Goal: Task Accomplishment & Management: Complete application form

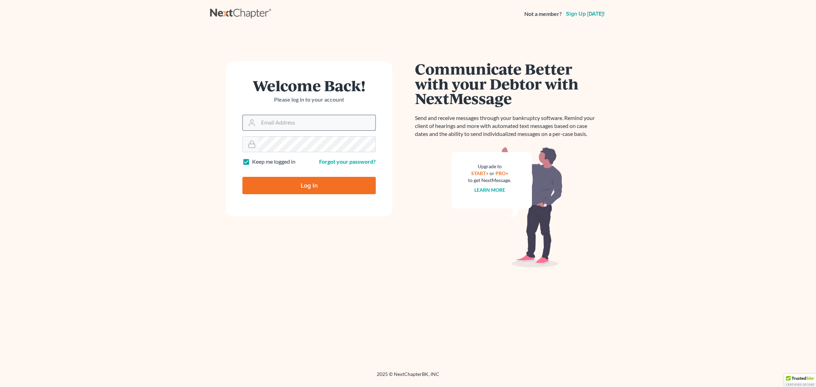
click at [292, 123] on input "Email Address" at bounding box center [316, 122] width 117 height 15
type input "[EMAIL_ADDRESS][DOMAIN_NAME]"
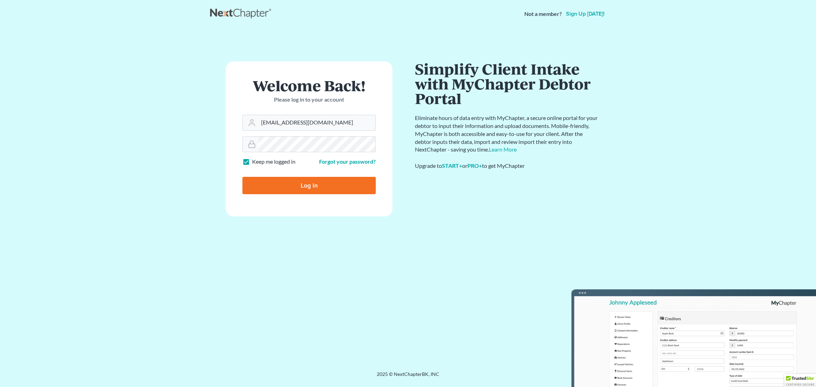
click at [320, 183] on input "Log In" at bounding box center [308, 185] width 133 height 17
type input "Thinking..."
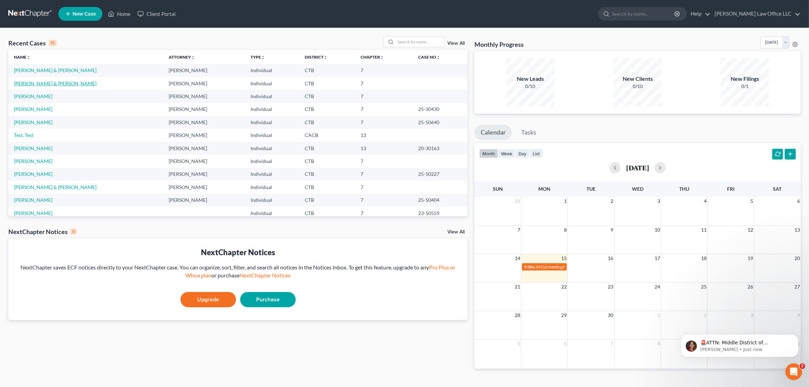
click at [44, 85] on link "[PERSON_NAME] & [PERSON_NAME]" at bounding box center [55, 84] width 83 height 6
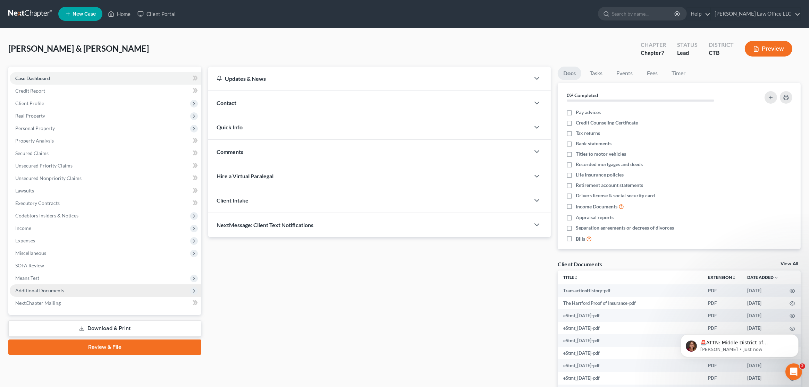
click at [46, 288] on span "Additional Documents" at bounding box center [39, 291] width 49 height 6
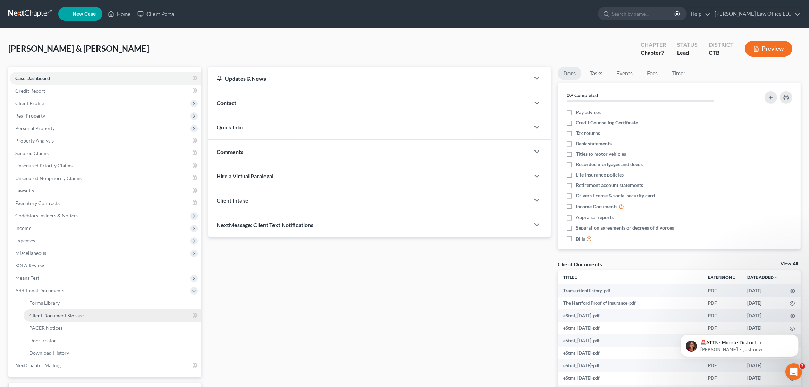
click at [52, 313] on span "Client Document Storage" at bounding box center [56, 316] width 54 height 6
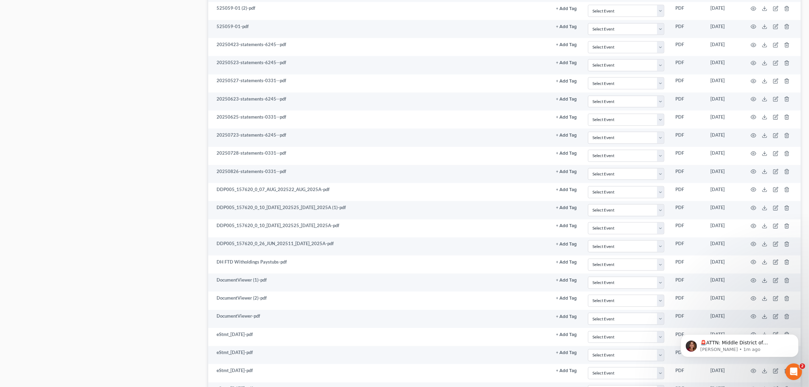
scroll to position [1634, 0]
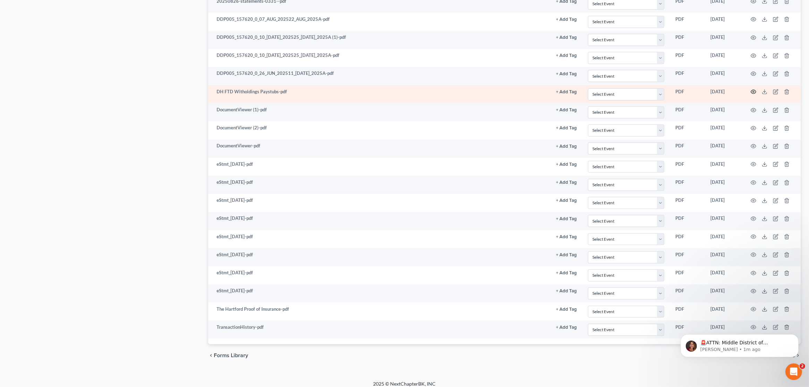
click at [753, 90] on icon "button" at bounding box center [753, 92] width 5 height 4
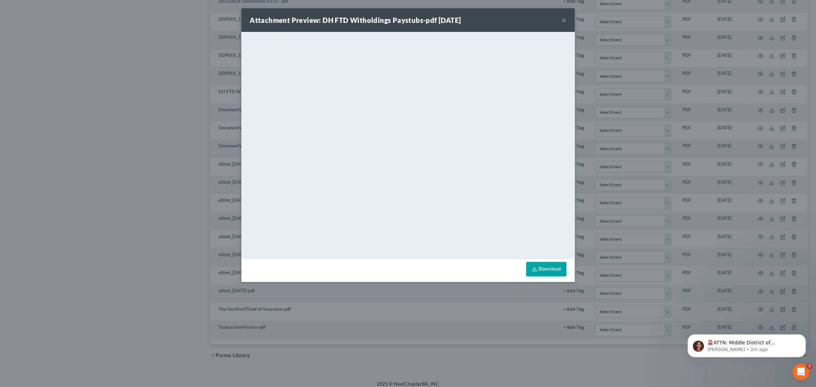
click at [564, 20] on button "×" at bounding box center [563, 20] width 5 height 8
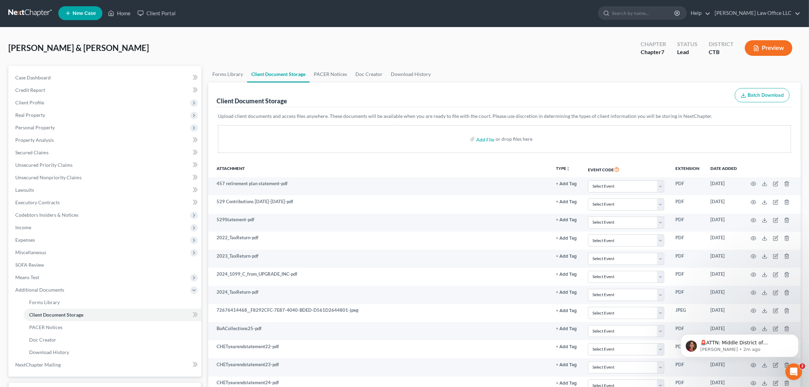
scroll to position [0, 0]
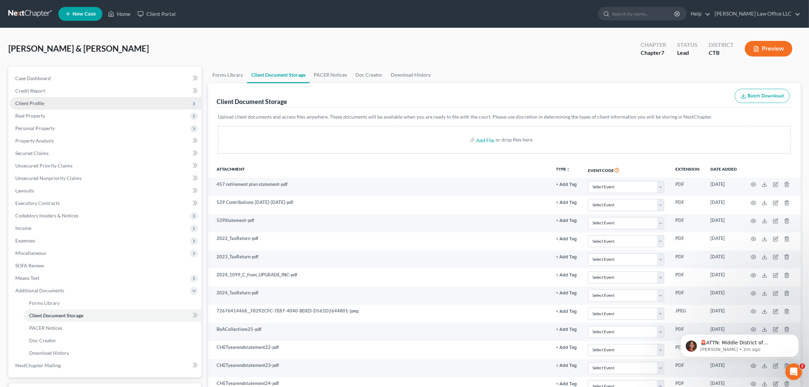
click at [54, 104] on span "Client Profile" at bounding box center [106, 103] width 192 height 12
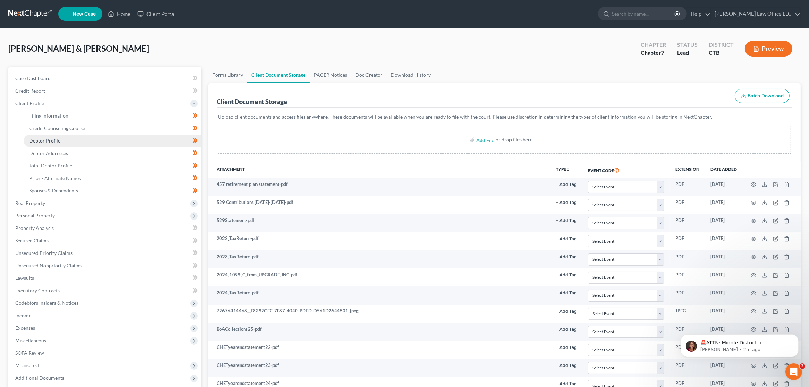
click at [58, 141] on span "Debtor Profile" at bounding box center [44, 141] width 31 height 6
select select "1"
select select "3"
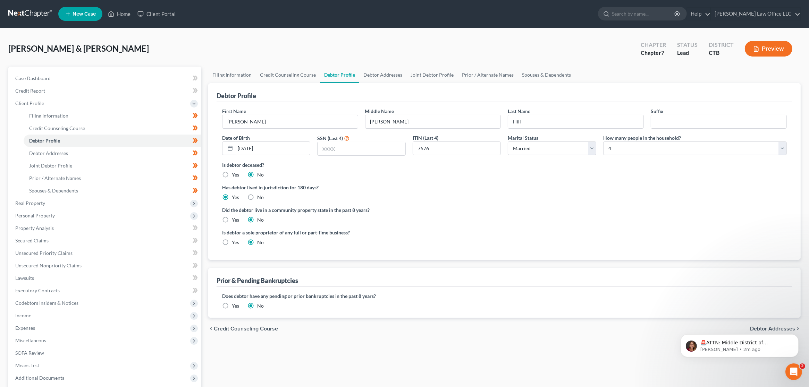
click at [232, 241] on label "Yes" at bounding box center [235, 242] width 7 height 7
click at [235, 241] on input "Yes" at bounding box center [237, 241] width 5 height 5
radio input "true"
radio input "false"
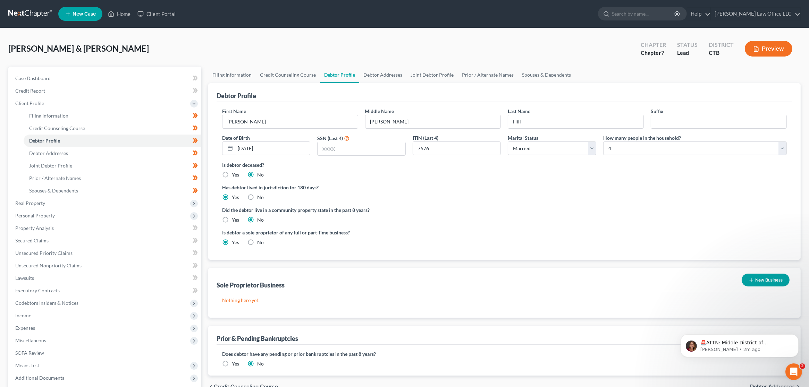
click at [758, 278] on button "New Business" at bounding box center [766, 280] width 48 height 13
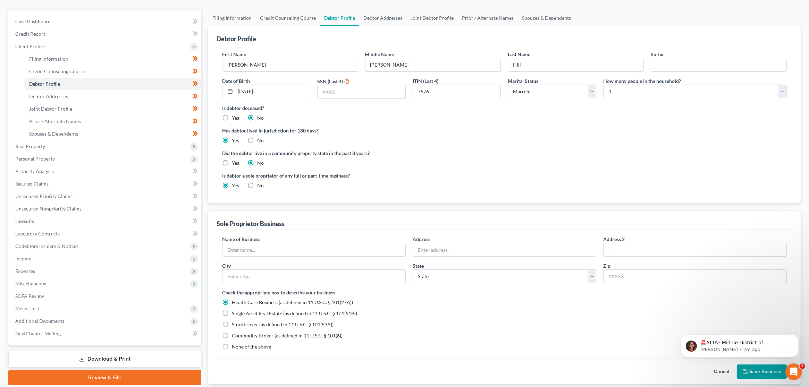
scroll to position [58, 0]
click at [750, 343] on p "🚨ATTN: Middle District of [US_STATE] The court has added a new Credit Counselin…" at bounding box center [745, 342] width 90 height 7
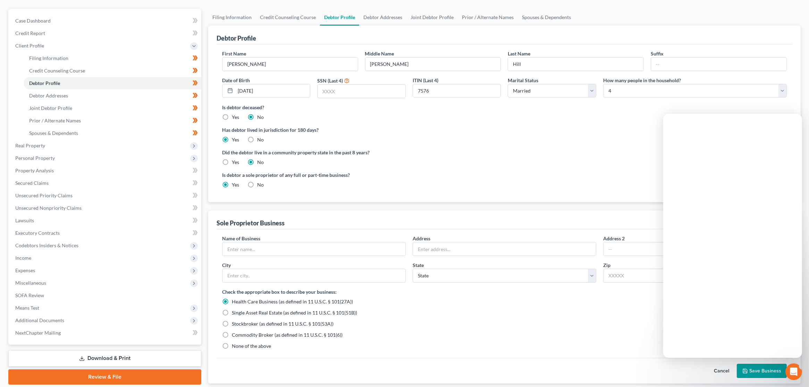
scroll to position [0, 0]
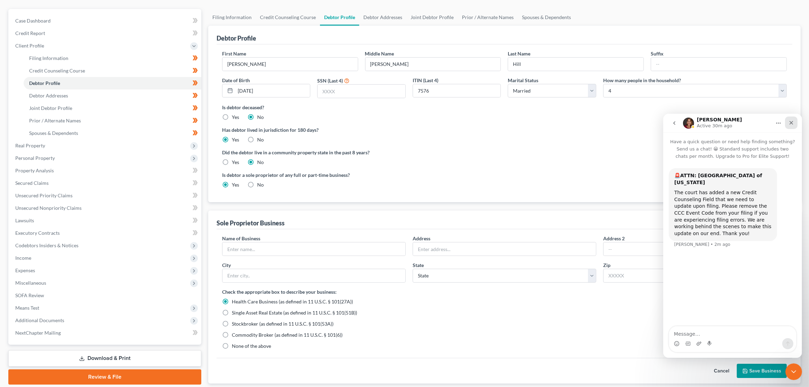
click at [790, 125] on icon "Close" at bounding box center [791, 123] width 6 height 6
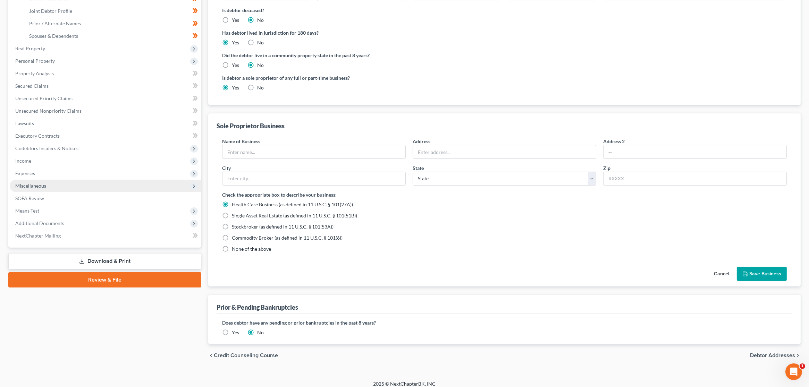
scroll to position [160, 0]
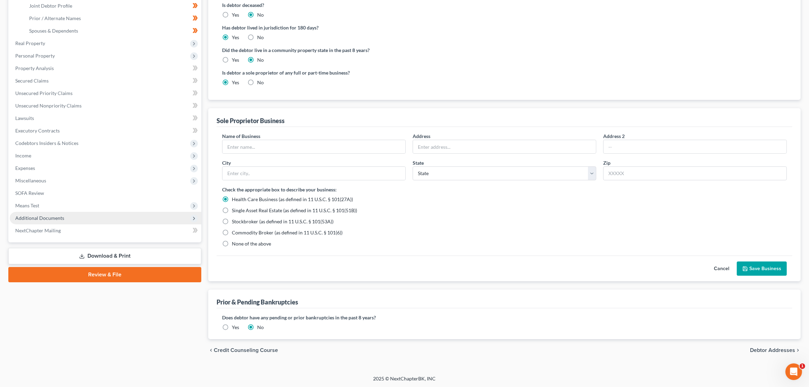
click at [94, 214] on span "Additional Documents" at bounding box center [106, 218] width 192 height 12
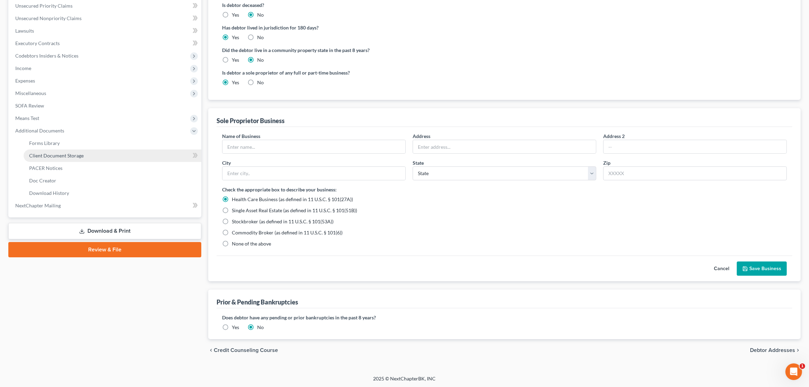
click at [79, 159] on link "Client Document Storage" at bounding box center [113, 156] width 178 height 12
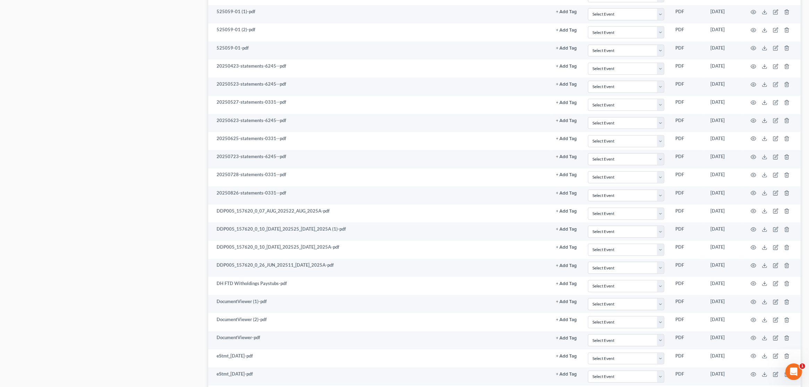
scroll to position [1446, 0]
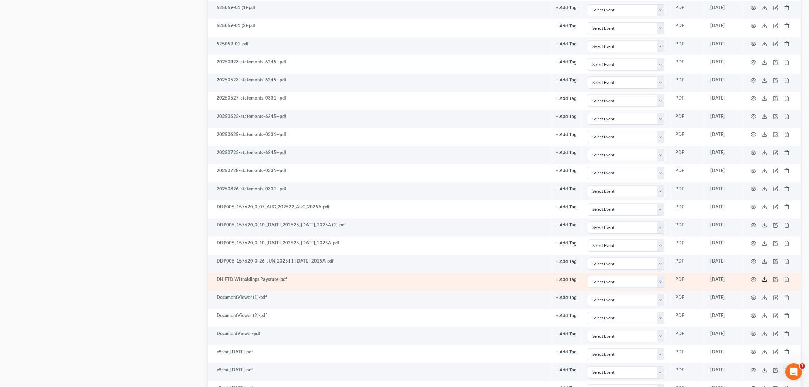
click at [764, 277] on icon at bounding box center [765, 280] width 6 height 6
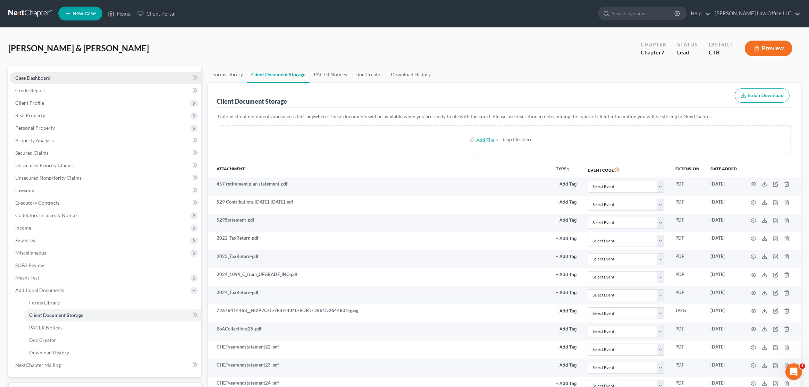
scroll to position [0, 0]
click at [53, 101] on span "Client Profile" at bounding box center [106, 103] width 192 height 12
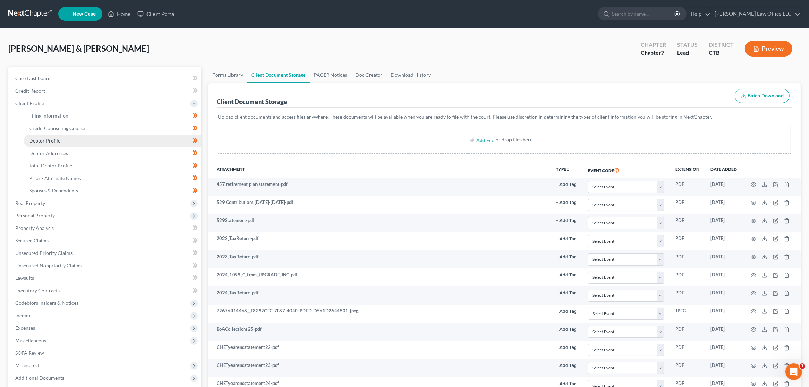
click at [46, 141] on span "Debtor Profile" at bounding box center [44, 141] width 31 height 6
select select "1"
select select "3"
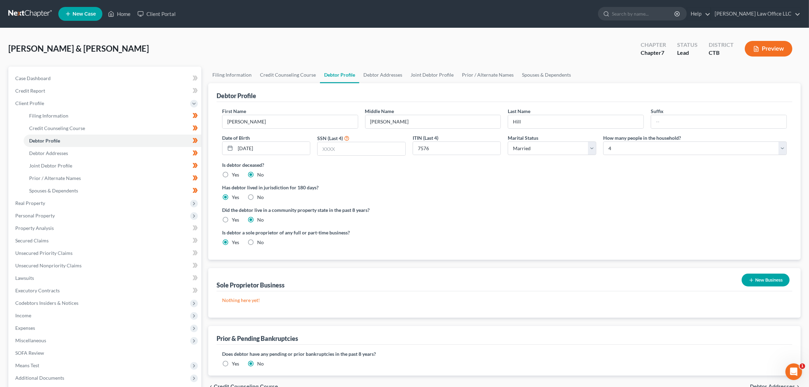
click at [762, 282] on button "New Business" at bounding box center [766, 280] width 48 height 13
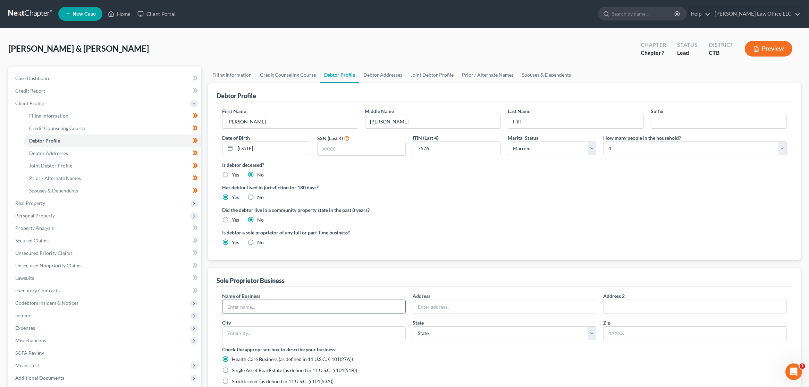
click at [276, 300] on div at bounding box center [314, 307] width 184 height 14
click at [274, 308] on input "text" at bounding box center [313, 306] width 183 height 13
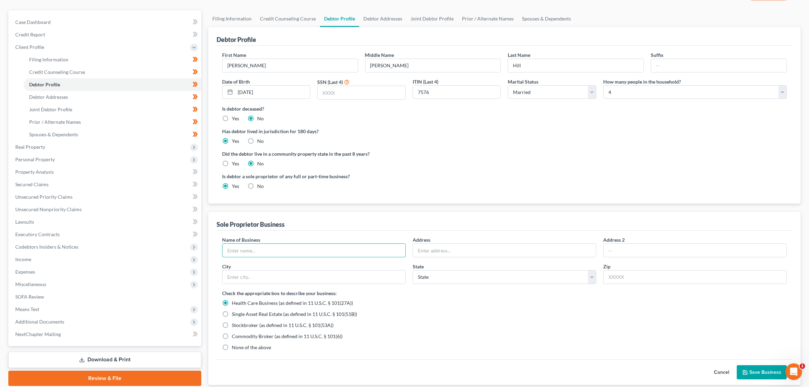
scroll to position [58, 0]
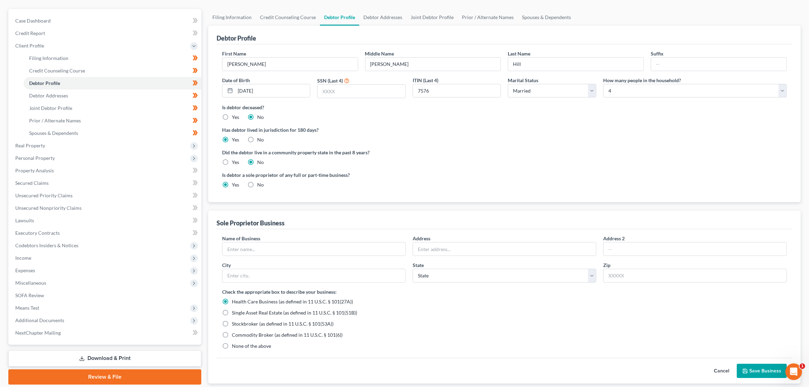
click at [243, 347] on span "None of the above" at bounding box center [251, 346] width 39 height 6
click at [239, 347] on input "None of the above" at bounding box center [237, 345] width 5 height 5
radio input "true"
radio input "false"
click at [280, 248] on input "text" at bounding box center [313, 249] width 183 height 13
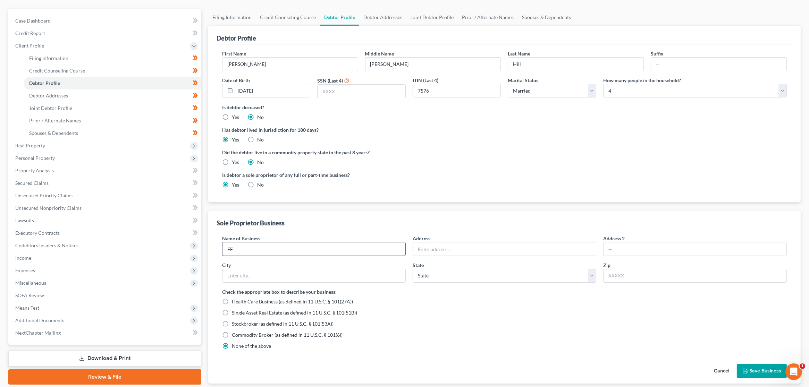
type input "F"
type input "D"
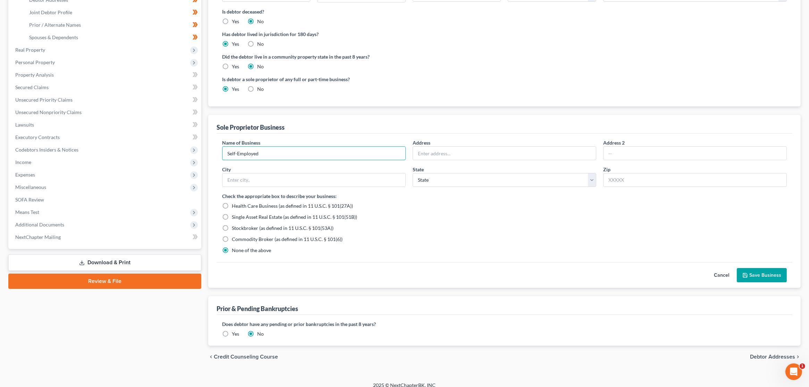
scroll to position [160, 0]
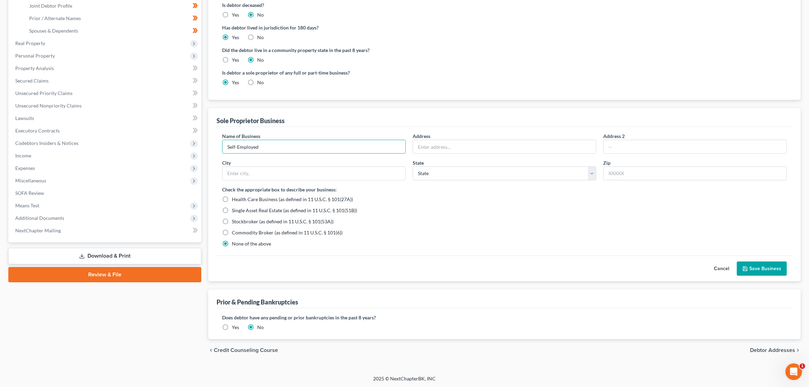
type input "Self-Employed"
click at [765, 269] on button "Save Business" at bounding box center [762, 269] width 50 height 15
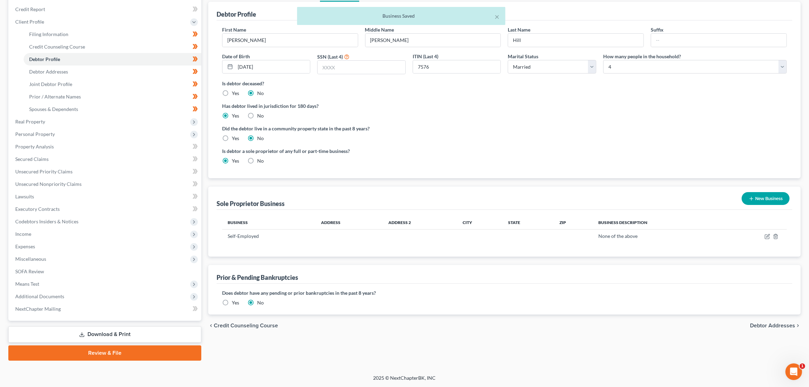
scroll to position [81, 0]
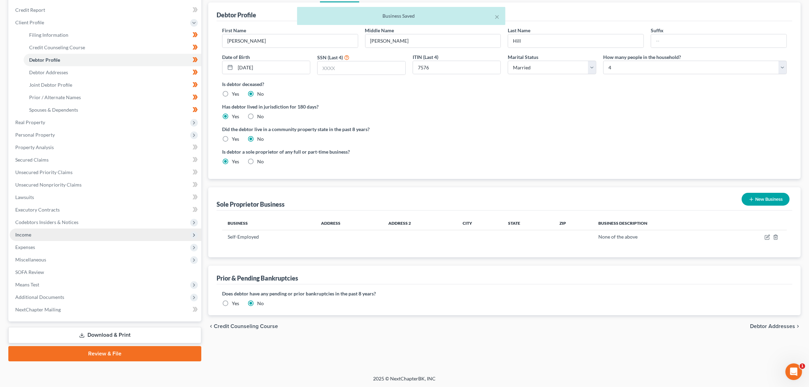
click at [42, 236] on span "Income" at bounding box center [106, 235] width 192 height 12
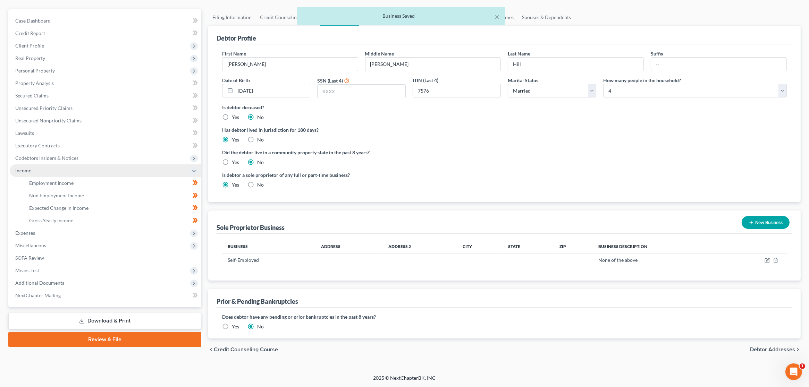
scroll to position [57, 0]
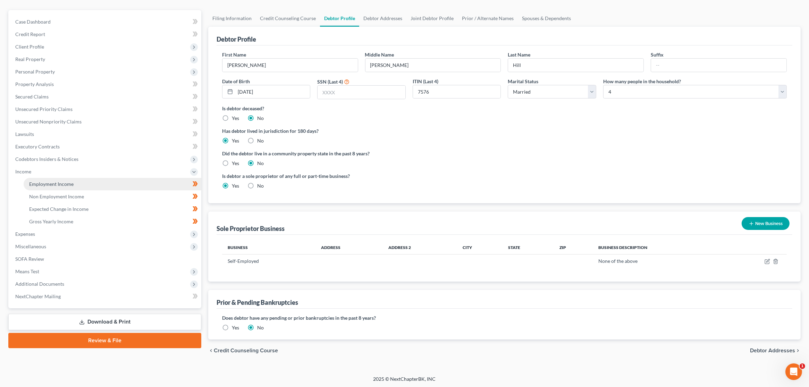
click at [66, 187] on link "Employment Income" at bounding box center [113, 184] width 178 height 12
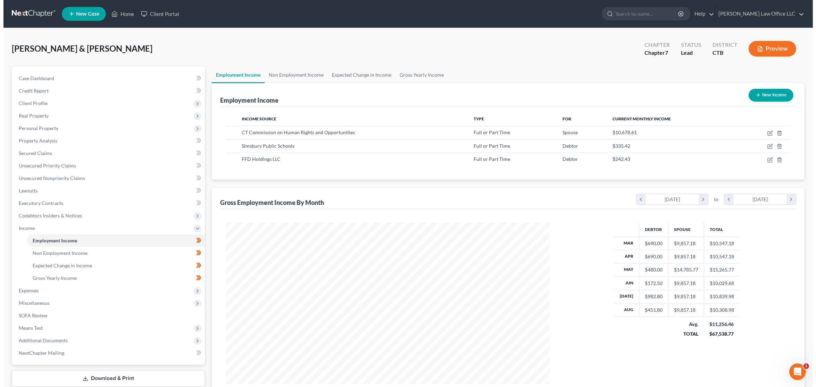
scroll to position [162, 337]
click at [767, 161] on icon "button" at bounding box center [767, 160] width 6 height 6
select select "0"
select select "3"
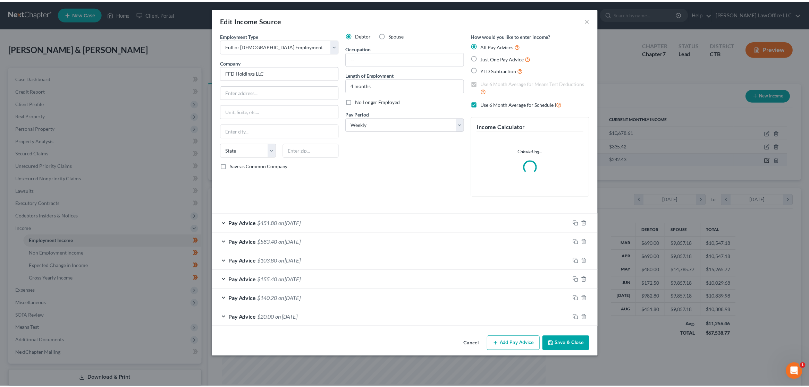
scroll to position [163, 340]
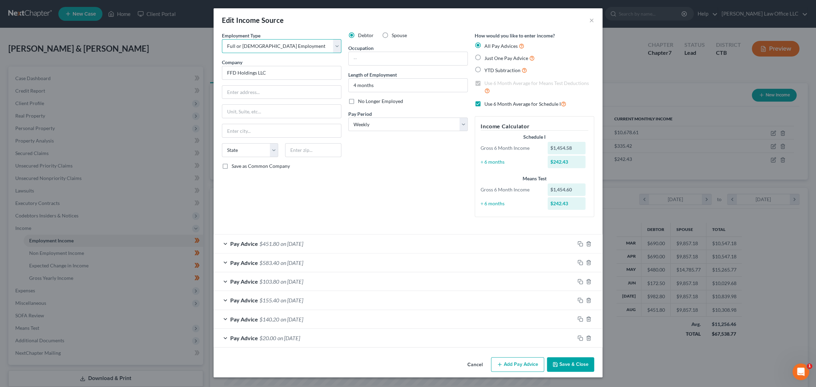
click at [333, 48] on select "Select Full or [DEMOGRAPHIC_DATA] Employment Self Employment" at bounding box center [281, 46] width 119 height 14
select select "1"
click at [222, 39] on select "Select Full or [DEMOGRAPHIC_DATA] Employment Self Employment" at bounding box center [281, 46] width 119 height 14
click at [320, 77] on input "FFD Holdings LLC" at bounding box center [281, 73] width 119 height 14
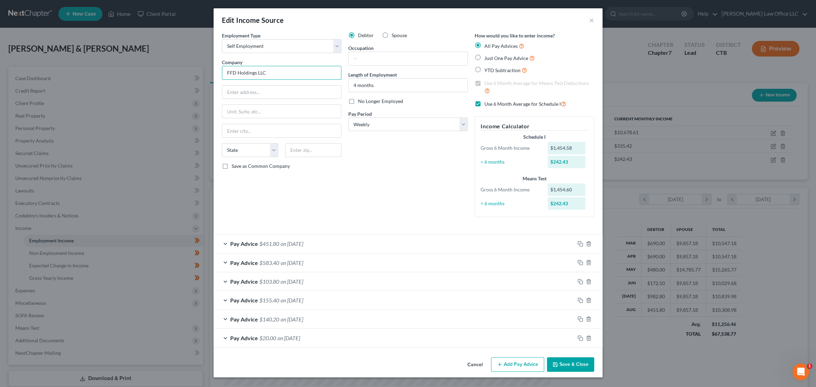
click at [320, 77] on input "FFD Holdings LLC" at bounding box center [281, 73] width 119 height 14
click at [418, 197] on div "Debtor Spouse Occupation Length of Employment 4 months No Longer Employed Pay P…" at bounding box center [408, 127] width 126 height 191
click at [574, 362] on button "Save & Close" at bounding box center [570, 365] width 47 height 15
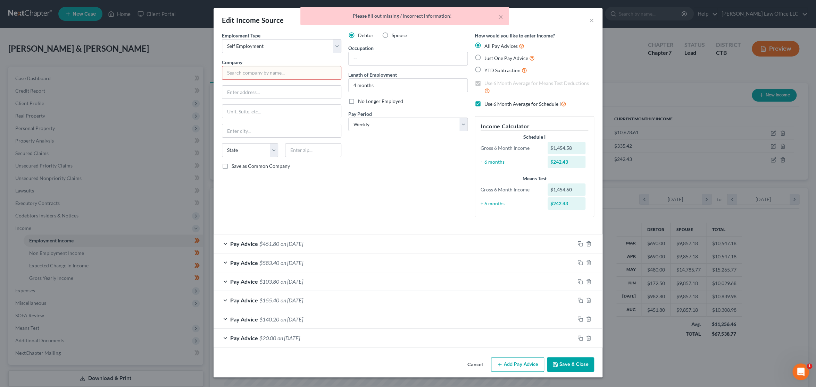
click at [282, 75] on input "text" at bounding box center [281, 73] width 119 height 14
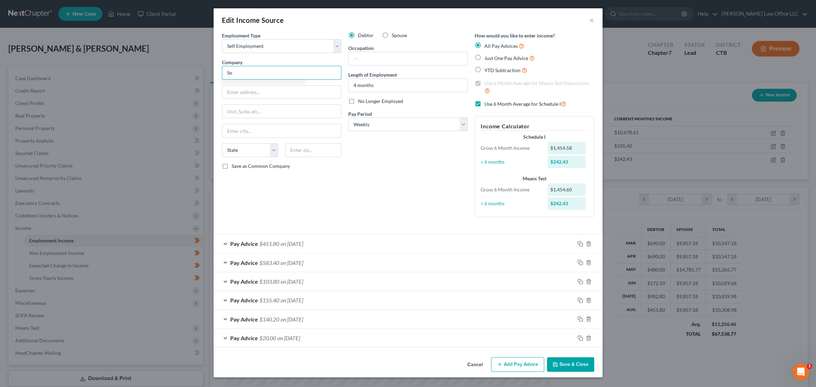
type input "S"
click at [362, 179] on div "Debtor Spouse Occupation Length of Employment 4 months No Longer Employed Pay P…" at bounding box center [408, 127] width 126 height 191
type input "Self-Employed"
click at [389, 63] on input "text" at bounding box center [407, 58] width 119 height 13
drag, startPoint x: 380, startPoint y: 59, endPoint x: 349, endPoint y: 61, distance: 31.0
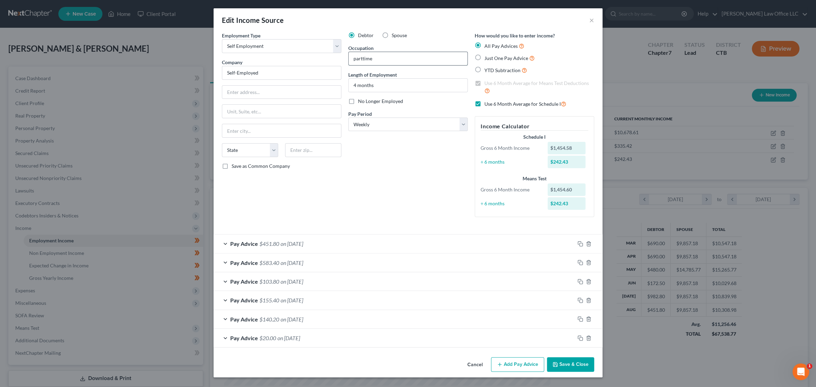
click at [349, 61] on input "parttime" at bounding box center [407, 58] width 119 height 13
type input "Self-Employed"
click at [388, 84] on input "4 months" at bounding box center [407, 85] width 119 height 13
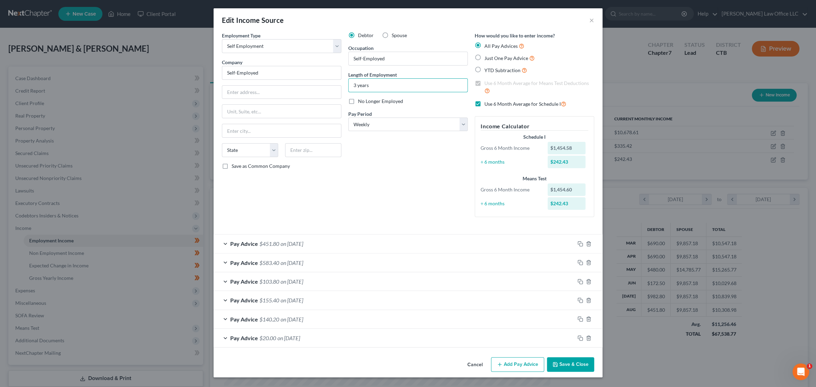
type input "3 years"
click at [380, 177] on div "Debtor Spouse Occupation [DEMOGRAPHIC_DATA] Length of Employment 3 years No Lon…" at bounding box center [408, 127] width 126 height 191
click at [581, 364] on button "Save & Close" at bounding box center [570, 365] width 47 height 15
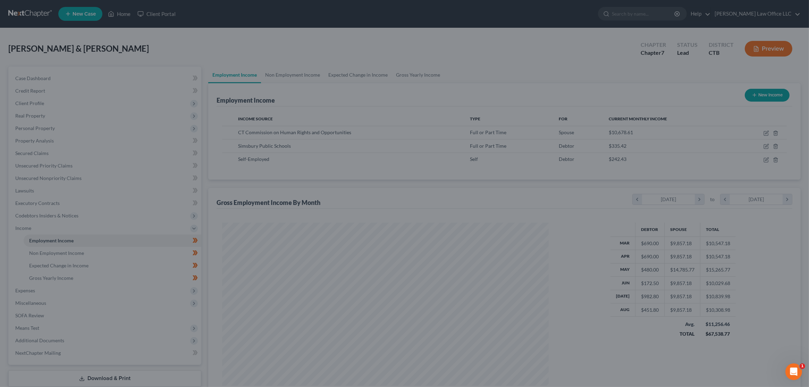
scroll to position [346943, 346767]
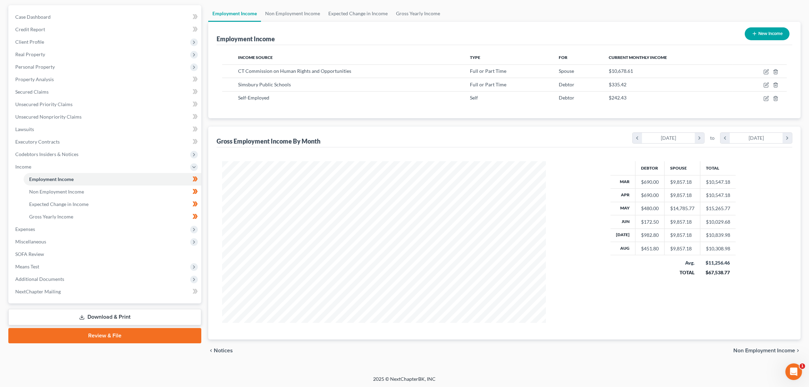
click at [108, 337] on link "Review & File" at bounding box center [104, 335] width 193 height 15
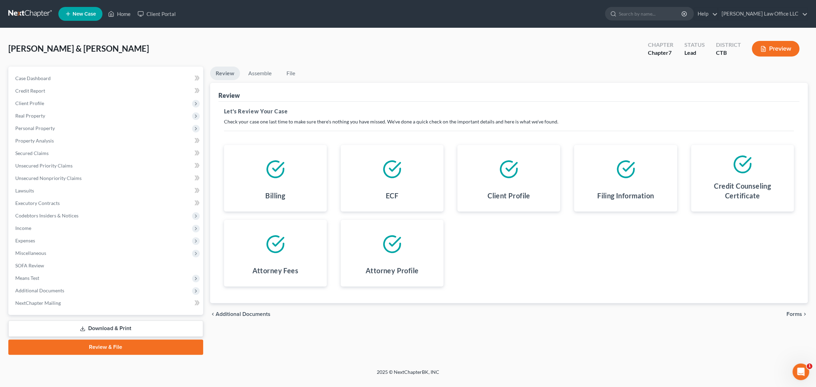
click at [771, 47] on button "Preview" at bounding box center [775, 49] width 48 height 16
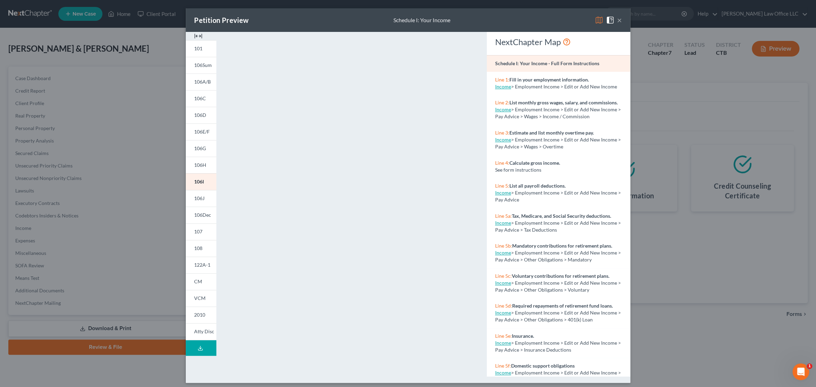
click at [617, 20] on button "×" at bounding box center [619, 20] width 5 height 8
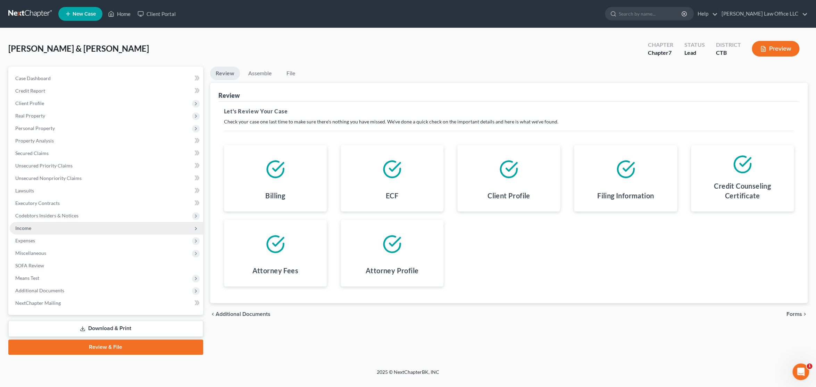
click at [58, 223] on span "Income" at bounding box center [106, 228] width 193 height 12
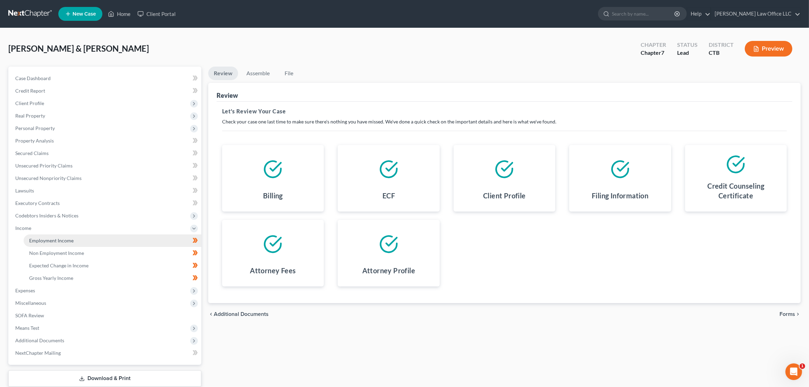
click at [56, 242] on span "Employment Income" at bounding box center [51, 241] width 44 height 6
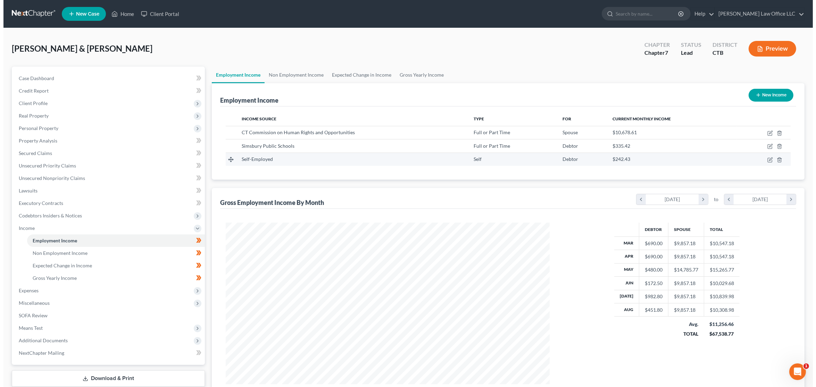
scroll to position [162, 337]
click at [317, 158] on div "Self-Employed" at bounding box center [348, 159] width 221 height 7
click at [765, 160] on icon "button" at bounding box center [767, 160] width 6 height 6
select select "1"
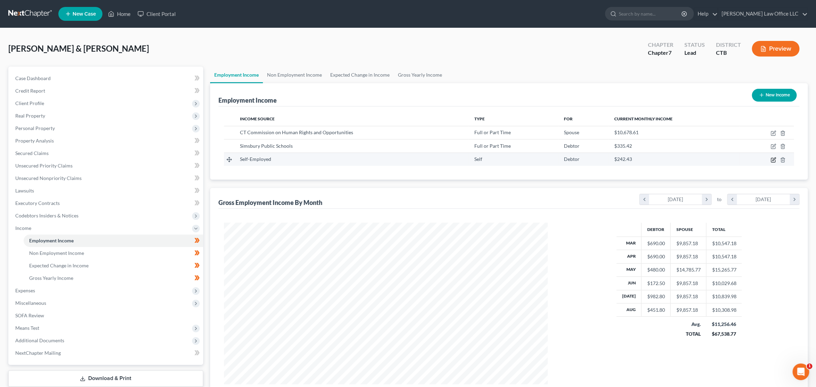
select select "3"
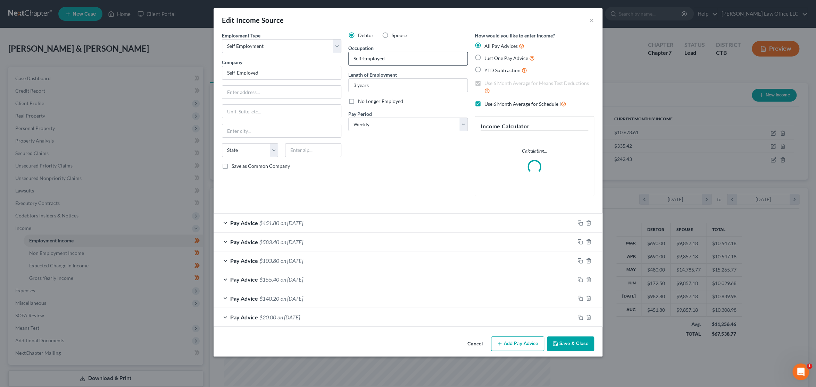
click at [400, 58] on input "Self-Employed" at bounding box center [407, 58] width 119 height 13
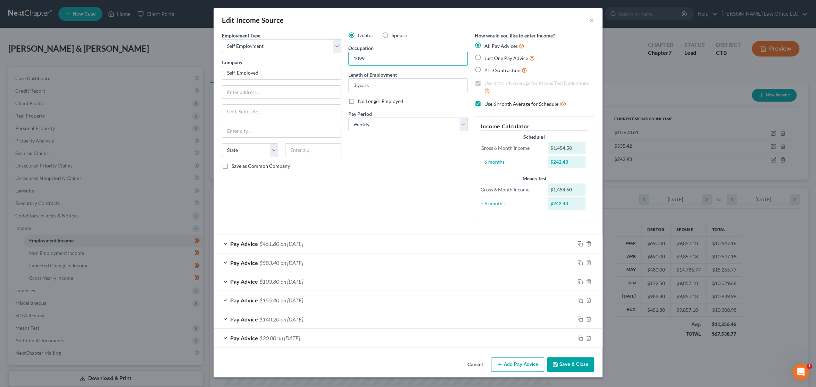
type input "1099"
click at [587, 368] on button "Save & Close" at bounding box center [570, 365] width 47 height 15
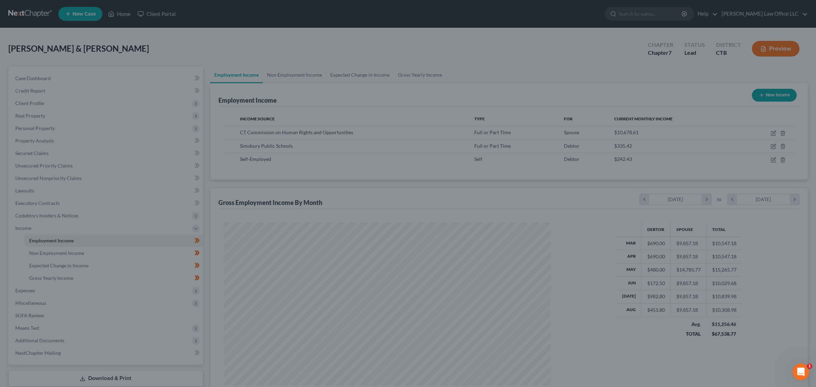
scroll to position [346943, 346767]
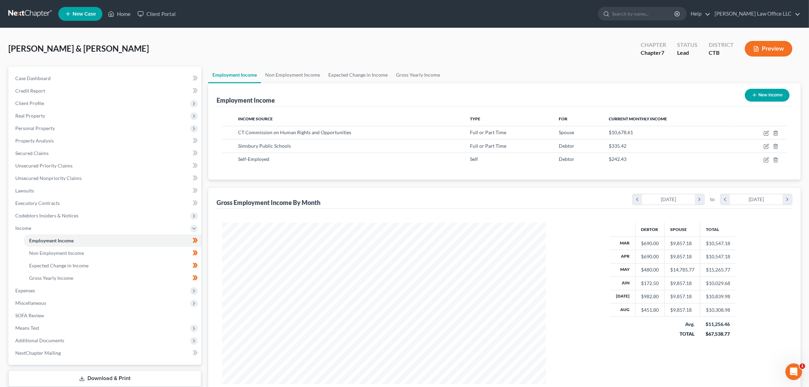
click at [776, 47] on button "Preview" at bounding box center [769, 49] width 48 height 16
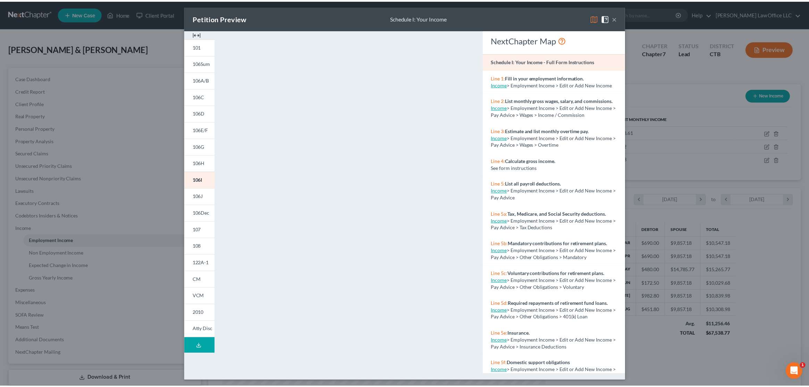
scroll to position [4, 0]
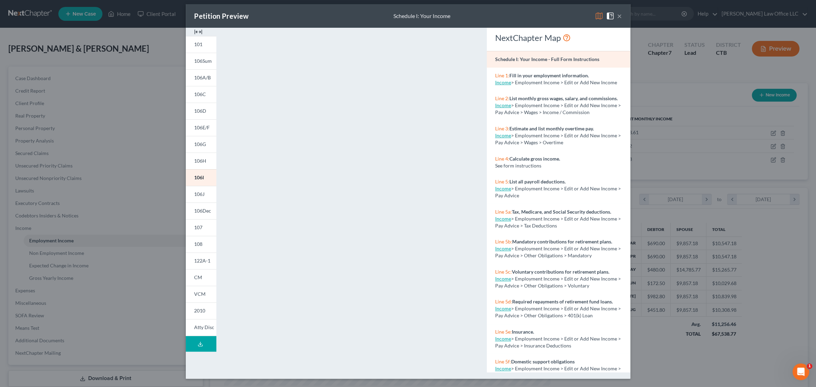
click at [617, 16] on button "×" at bounding box center [619, 16] width 5 height 8
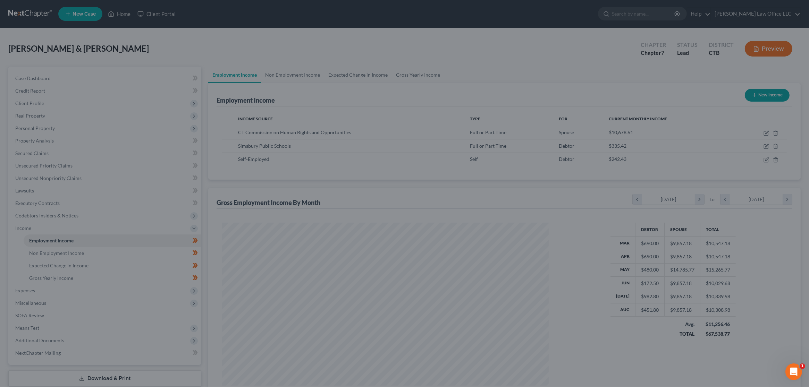
scroll to position [346943, 346767]
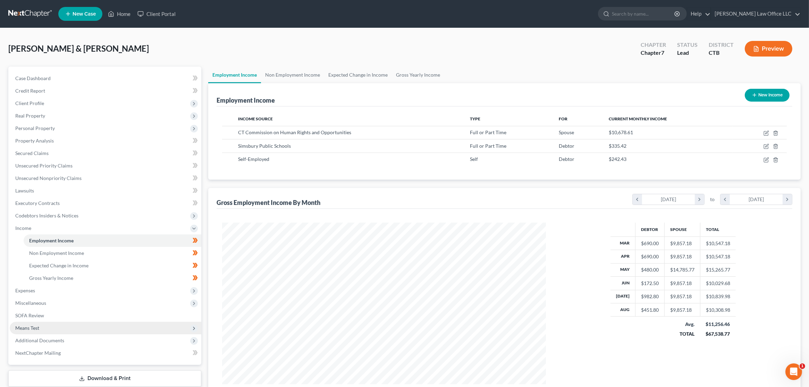
click at [61, 333] on span "Means Test" at bounding box center [106, 328] width 192 height 12
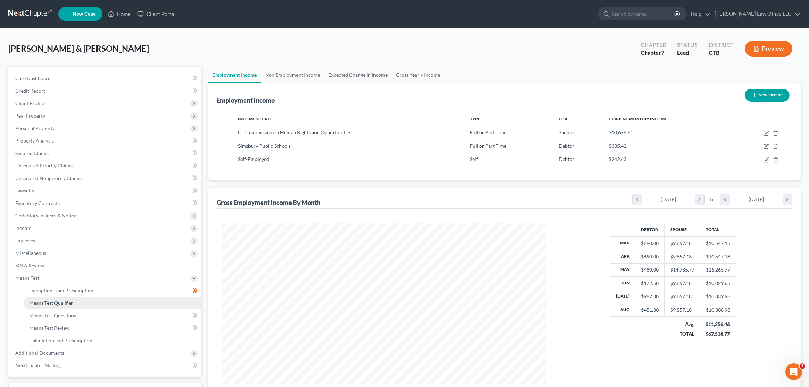
click at [82, 305] on link "Means Test Qualifier" at bounding box center [113, 303] width 178 height 12
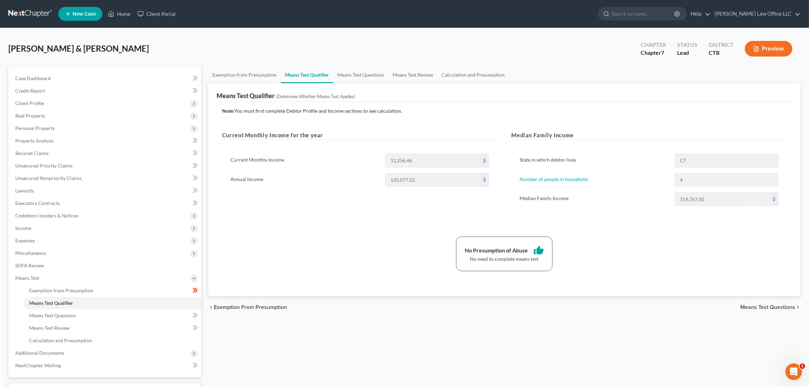
click at [755, 46] on icon "button" at bounding box center [756, 49] width 6 height 6
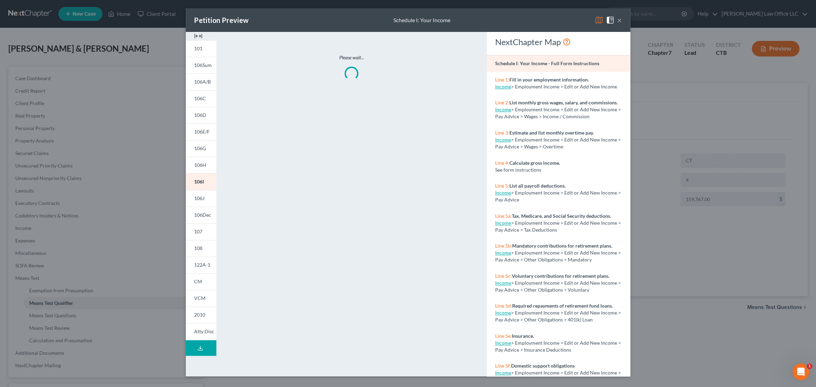
click at [203, 351] on button "Download Draft" at bounding box center [201, 349] width 31 height 16
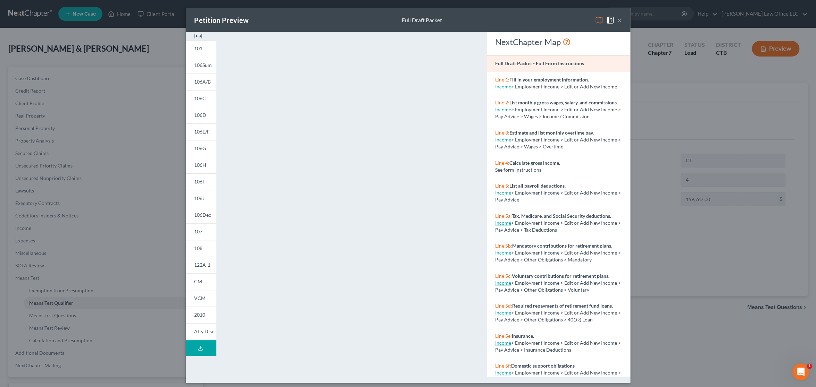
click at [618, 19] on button "×" at bounding box center [619, 20] width 5 height 8
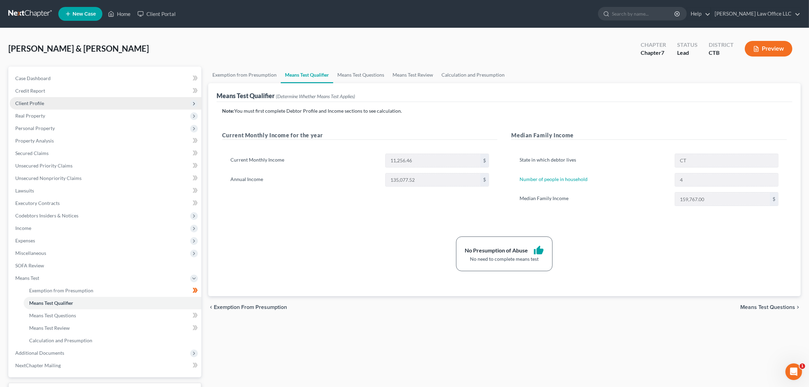
click at [51, 103] on span "Client Profile" at bounding box center [106, 103] width 192 height 12
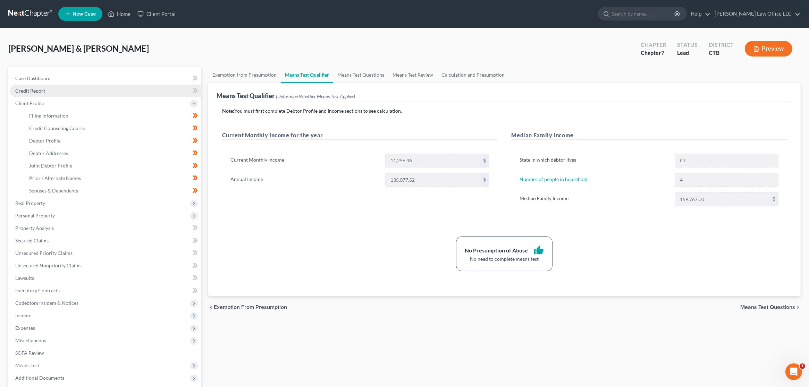
click at [51, 93] on link "Credit Report" at bounding box center [106, 91] width 192 height 12
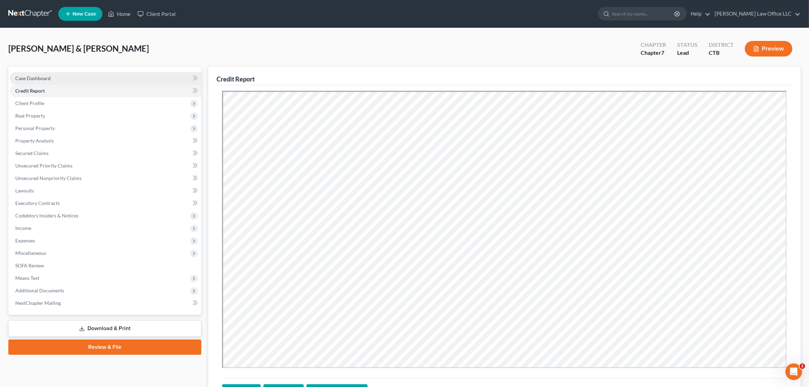
click at [49, 81] on link "Case Dashboard" at bounding box center [106, 78] width 192 height 12
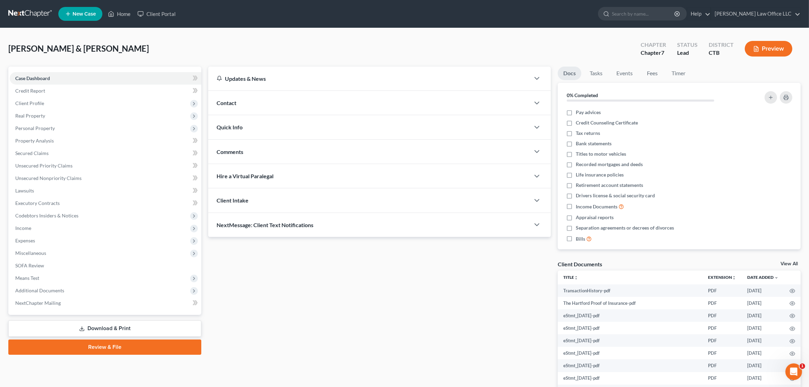
click at [104, 324] on link "Download & Print" at bounding box center [104, 329] width 193 height 16
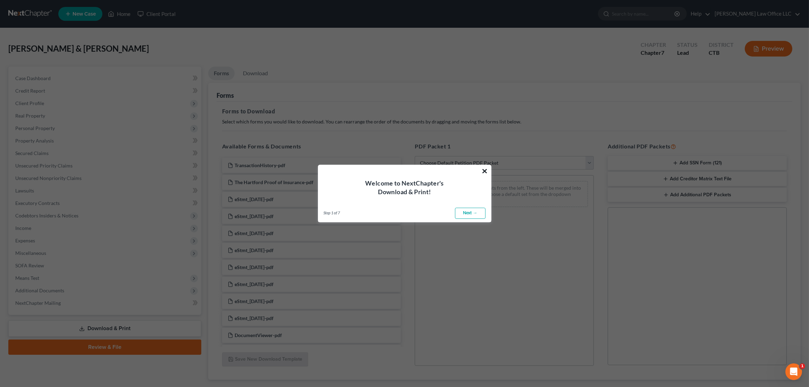
click at [487, 172] on button "×" at bounding box center [485, 171] width 7 height 11
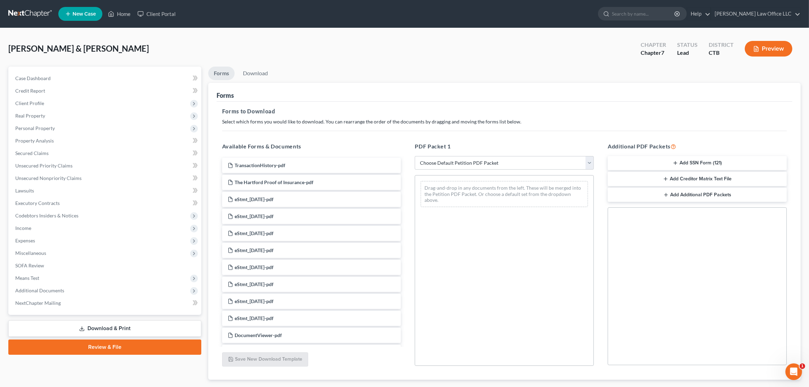
click at [116, 351] on link "Review & File" at bounding box center [104, 347] width 193 height 15
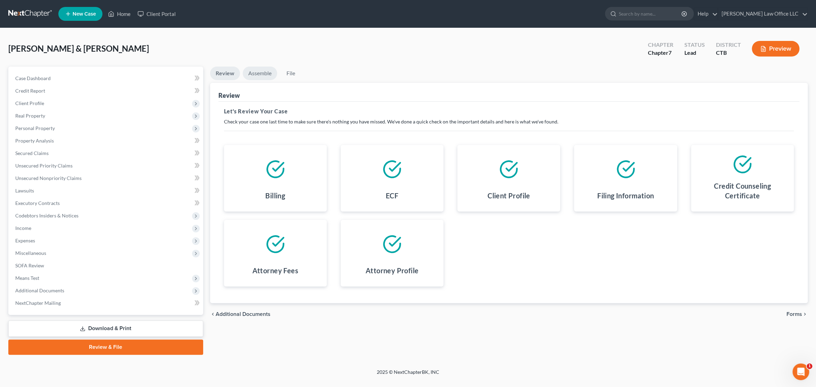
click at [255, 74] on link "Assemble" at bounding box center [260, 74] width 34 height 14
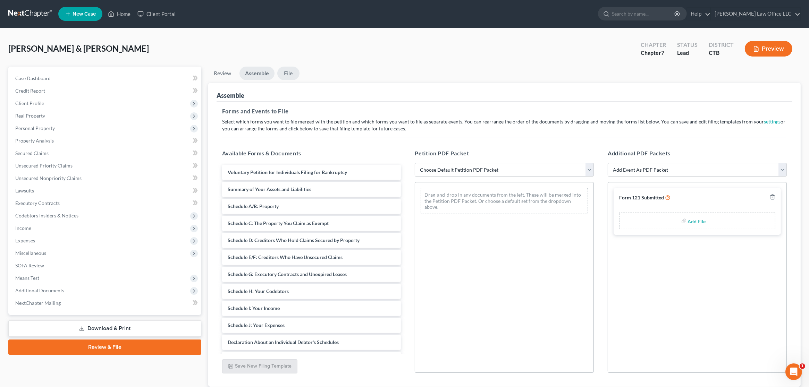
click at [294, 74] on link "File" at bounding box center [288, 74] width 22 height 14
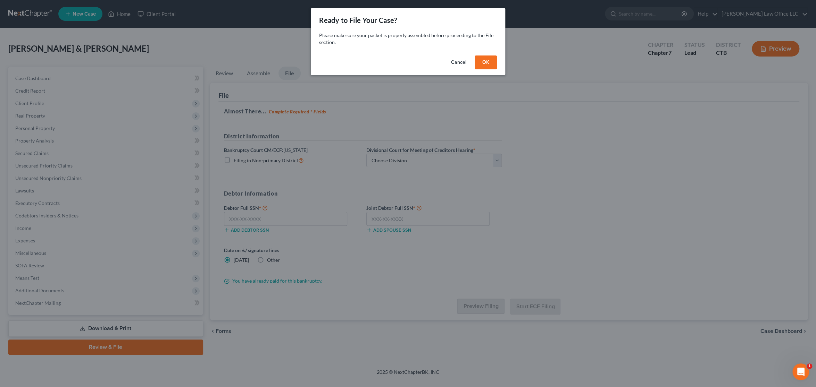
click at [462, 64] on button "Cancel" at bounding box center [458, 63] width 26 height 14
